Goal: Navigation & Orientation: Find specific page/section

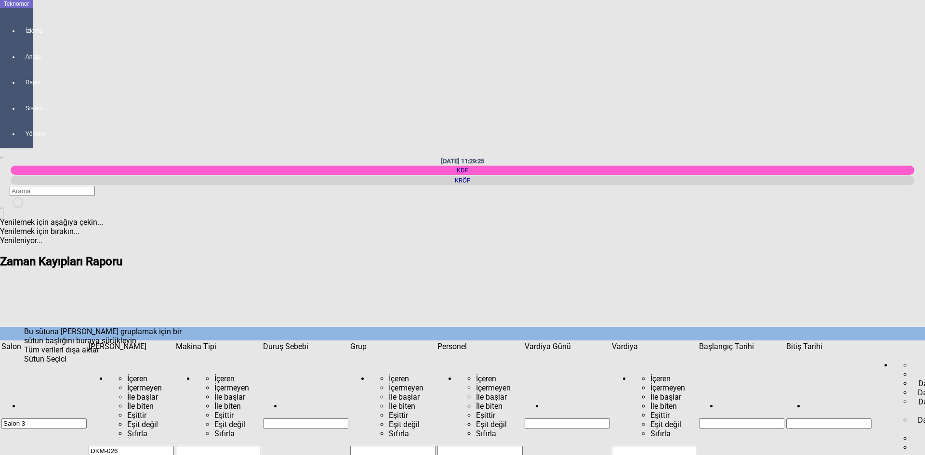
click at [348, 342] on span "Show filter options for column 'Duruş Sebebi'" at bounding box center [348, 342] width 0 height 0
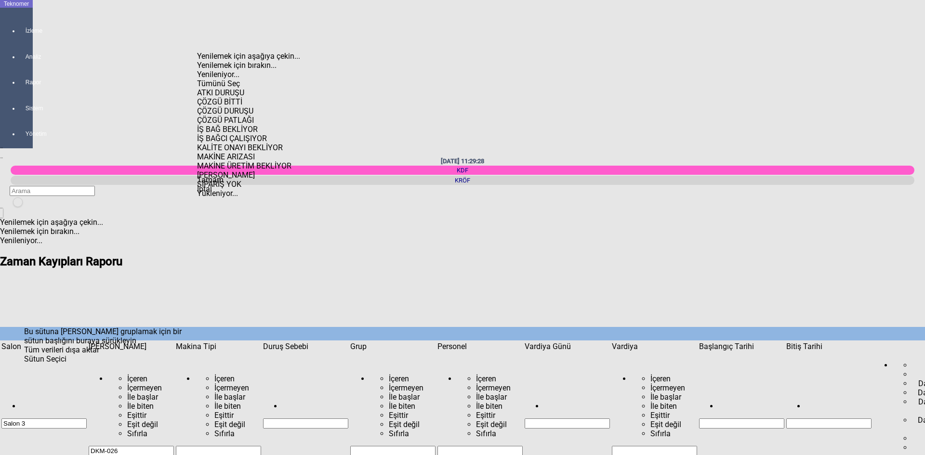
click at [197, 79] on span "Select All" at bounding box center [197, 79] width 0 height 0
click at [223, 184] on span "Tamam" at bounding box center [210, 179] width 26 height 9
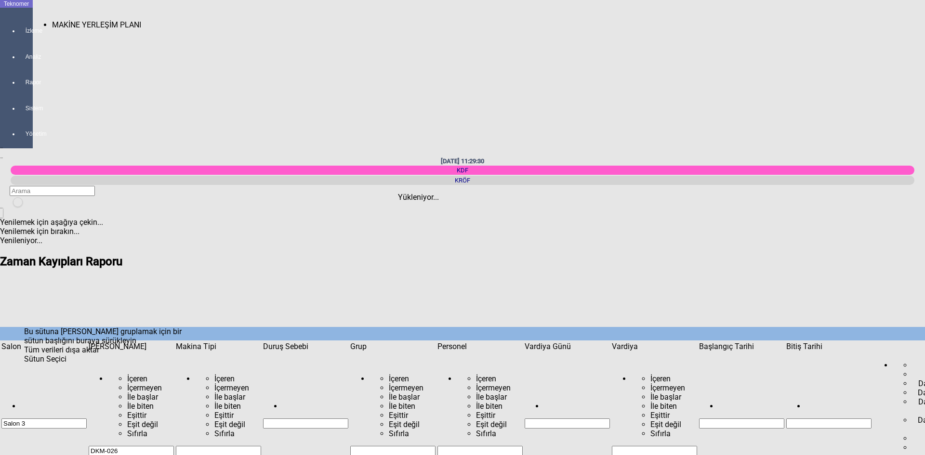
click at [19, 39] on div at bounding box center [25, 39] width 13 height 0
click at [81, 20] on span "MAKİNE YERLEŞİM PLANI" at bounding box center [96, 24] width 89 height 9
